Goal: Task Accomplishment & Management: Complete application form

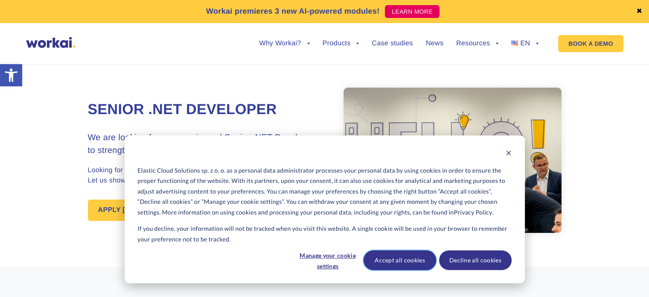
click at [411, 255] on button "Accept all cookies" at bounding box center [400, 260] width 73 height 20
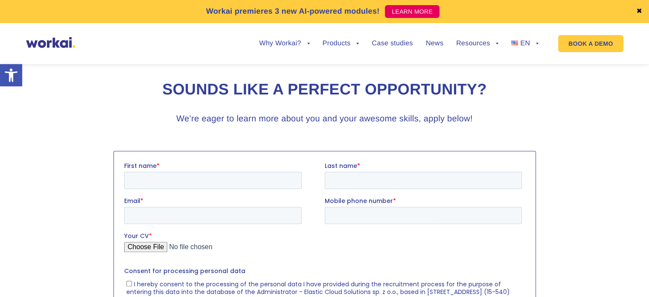
scroll to position [937, 0]
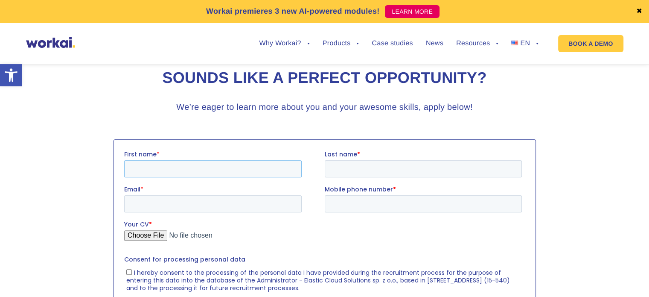
click at [272, 172] on input "First name *" at bounding box center [213, 168] width 178 height 17
type input "[PERSON_NAME]"
click at [355, 168] on input "Last name *" at bounding box center [423, 168] width 197 height 17
type input "[PERSON_NAME]"
click at [256, 200] on input "Email *" at bounding box center [213, 203] width 178 height 17
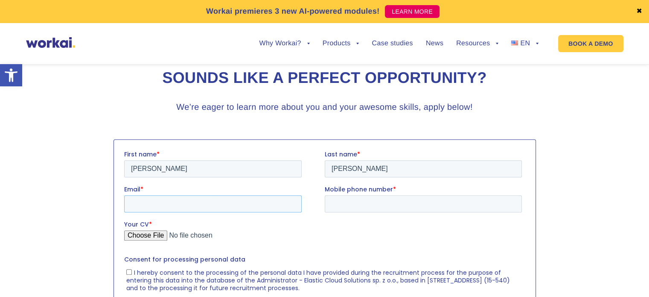
click at [152, 209] on input "Email *" at bounding box center [213, 203] width 178 height 17
paste input "[EMAIL_ADDRESS][DOMAIN_NAME]"
type input "[EMAIL_ADDRESS][DOMAIN_NAME]"
click at [384, 201] on input "Mobile phone number *" at bounding box center [423, 203] width 197 height 17
drag, startPoint x: 343, startPoint y: 204, endPoint x: 319, endPoint y: 204, distance: 24.3
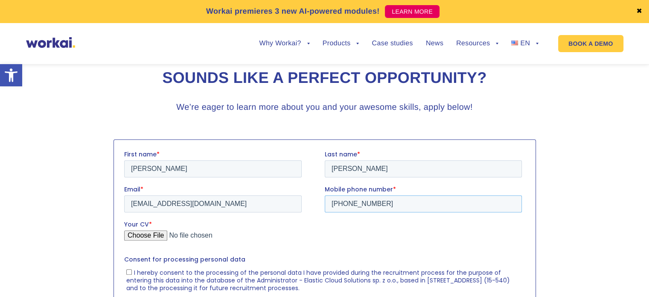
click at [319, 204] on fieldset "Email * [EMAIL_ADDRESS][DOMAIN_NAME] Mobile phone number * [PHONE_NUMBER]" at bounding box center [324, 201] width 401 height 35
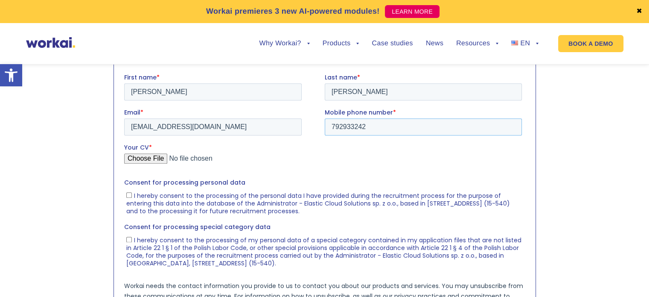
scroll to position [1023, 0]
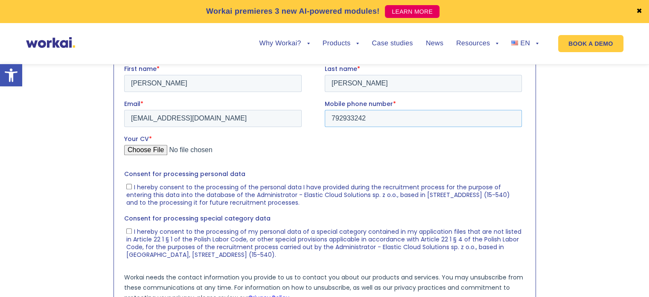
type input "792933242"
click at [144, 150] on input "Your CV *" at bounding box center [323, 152] width 398 height 17
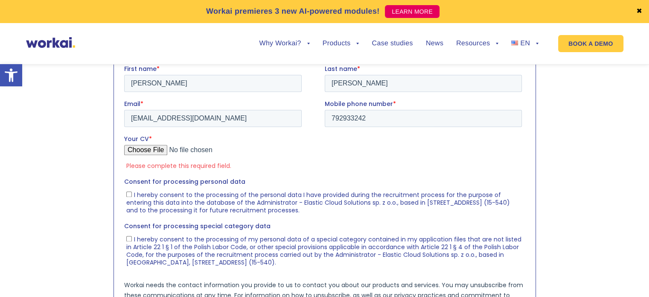
type input "C:\fakepath\[PERSON_NAME].pdf"
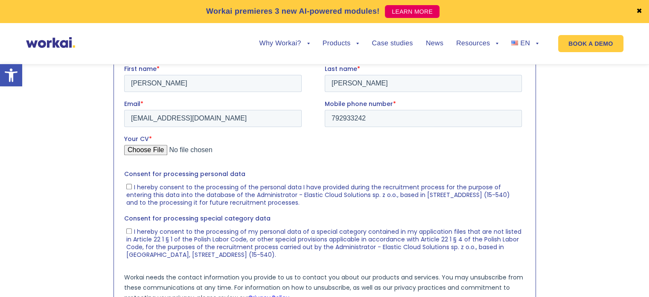
click at [131, 187] on input "I hereby consent to the processing of the personal data I have provided during …" at bounding box center [129, 186] width 6 height 6
checkbox input "true"
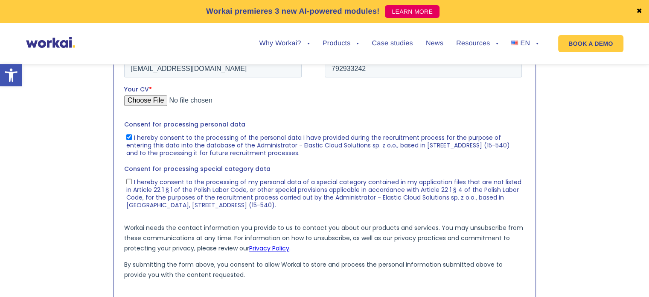
scroll to position [1089, 0]
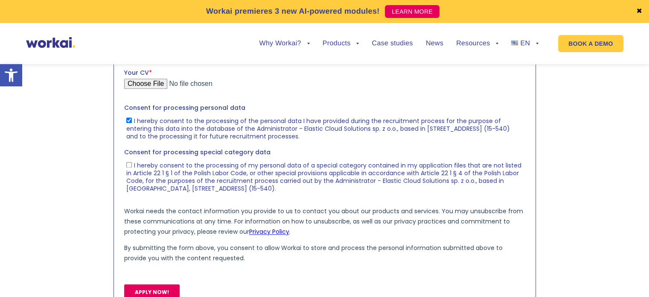
click at [129, 167] on input "I hereby consent to the processing of my personal data of a special category co…" at bounding box center [129, 165] width 6 height 6
checkbox input "true"
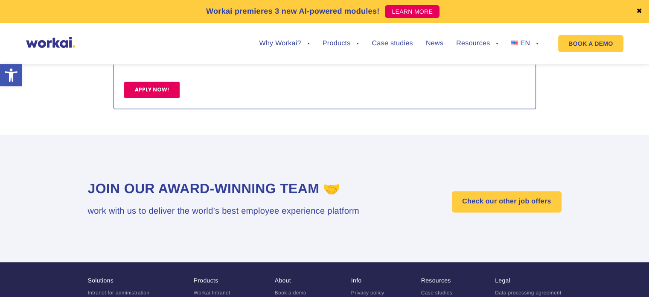
scroll to position [1291, 0]
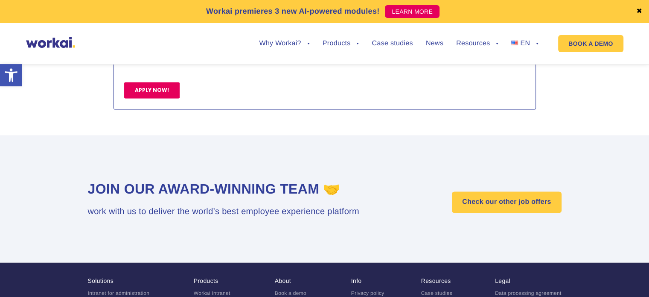
click at [146, 98] on input "APPLY NOW!" at bounding box center [152, 90] width 56 height 16
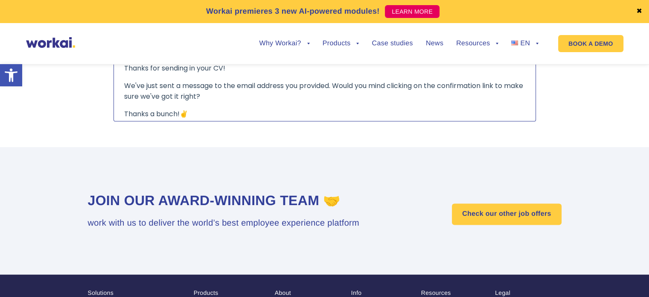
scroll to position [1024, 0]
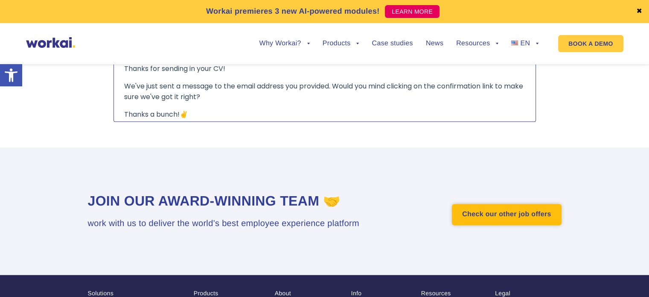
click at [492, 225] on link "Check our other job offers" at bounding box center [506, 214] width 109 height 21
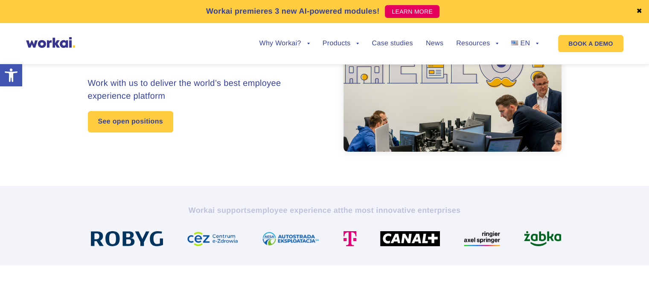
scroll to position [82, 0]
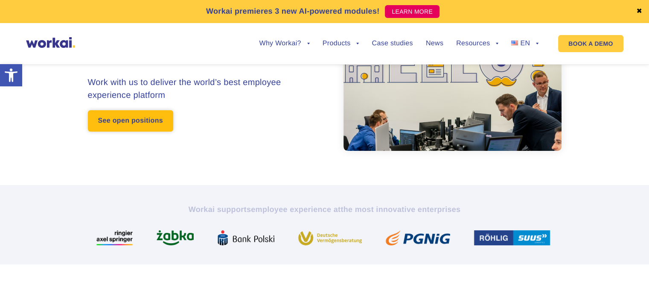
click at [150, 116] on link "See open positions" at bounding box center [130, 120] width 85 height 21
